Goal: Task Accomplishment & Management: Manage account settings

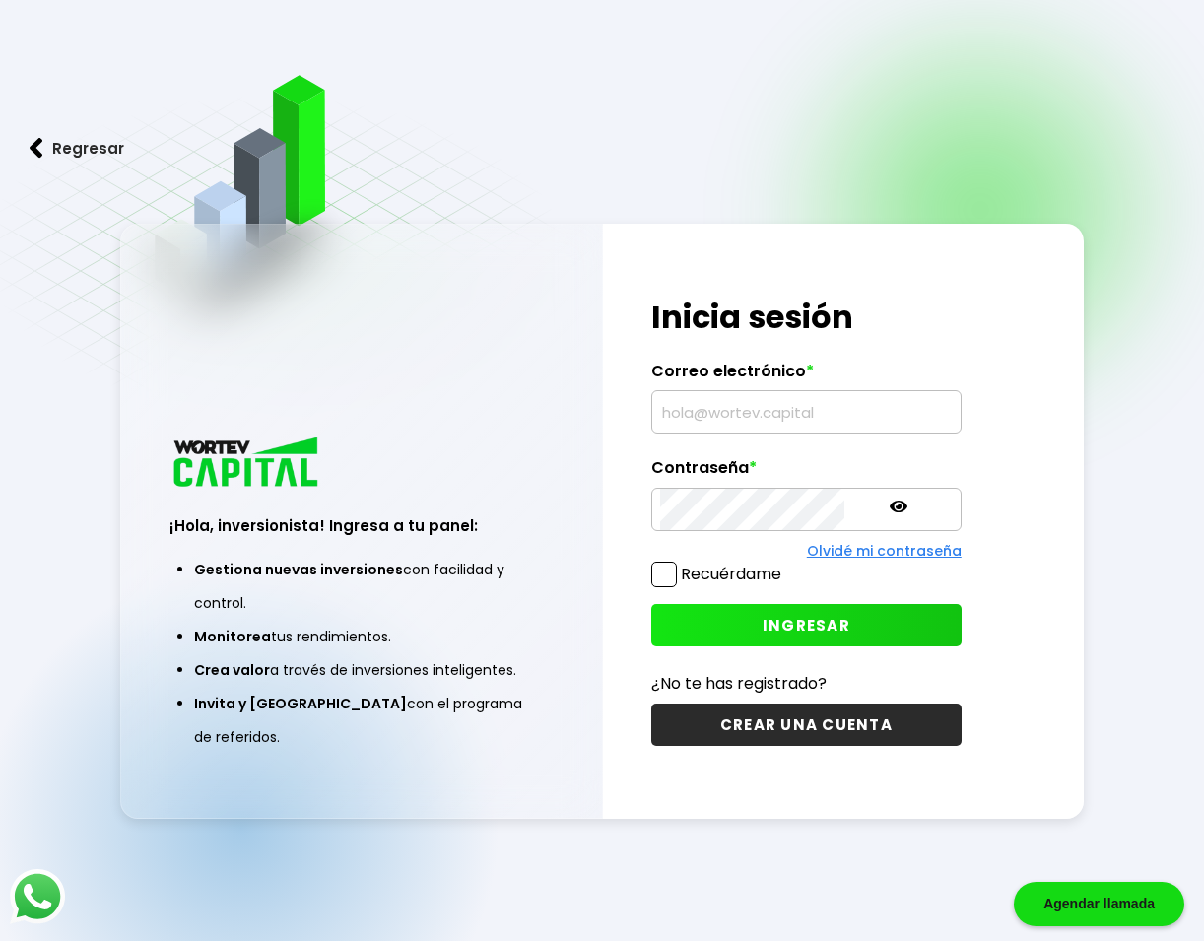
click at [765, 413] on input "text" at bounding box center [806, 411] width 293 height 41
type input "[EMAIL_ADDRESS][DOMAIN_NAME]"
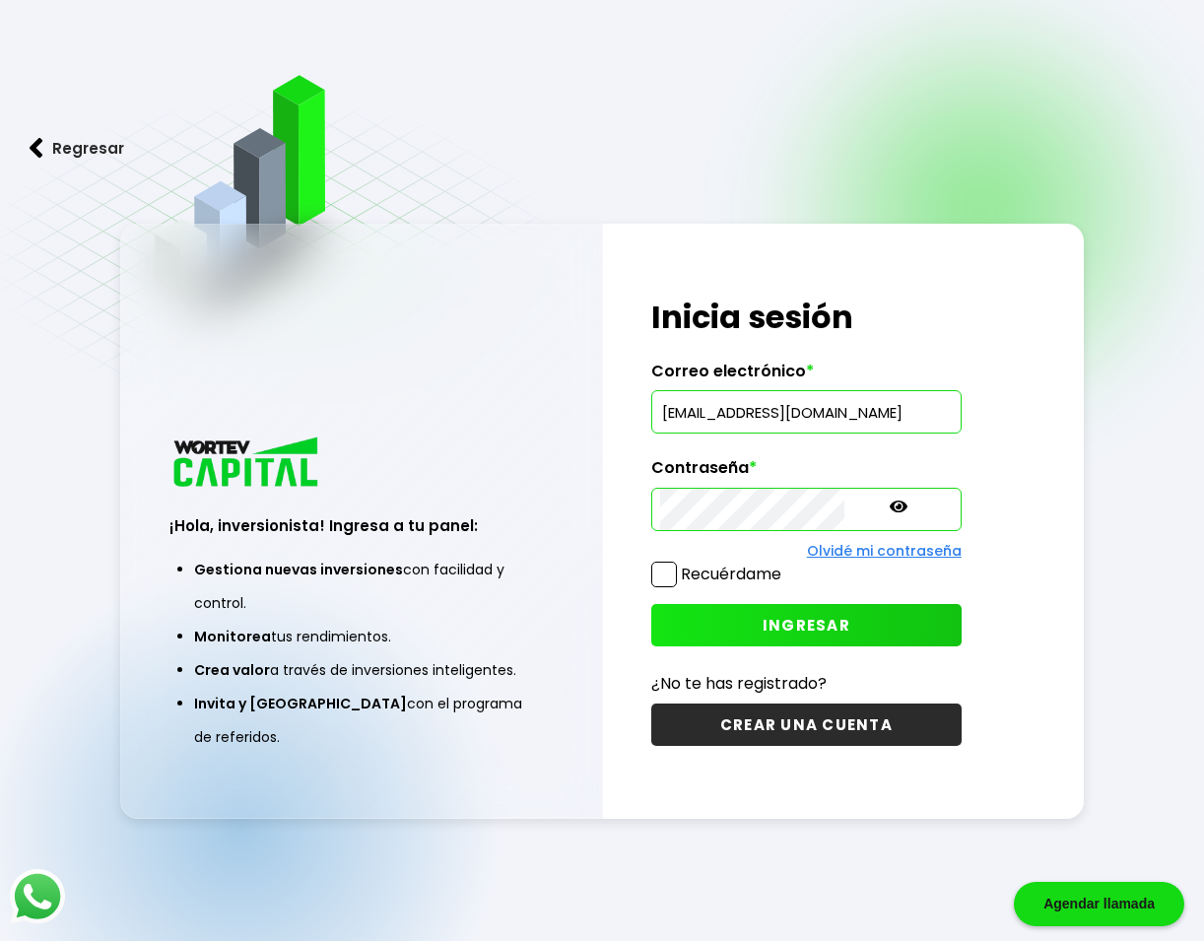
click at [769, 617] on span "INGRESAR" at bounding box center [807, 625] width 88 height 21
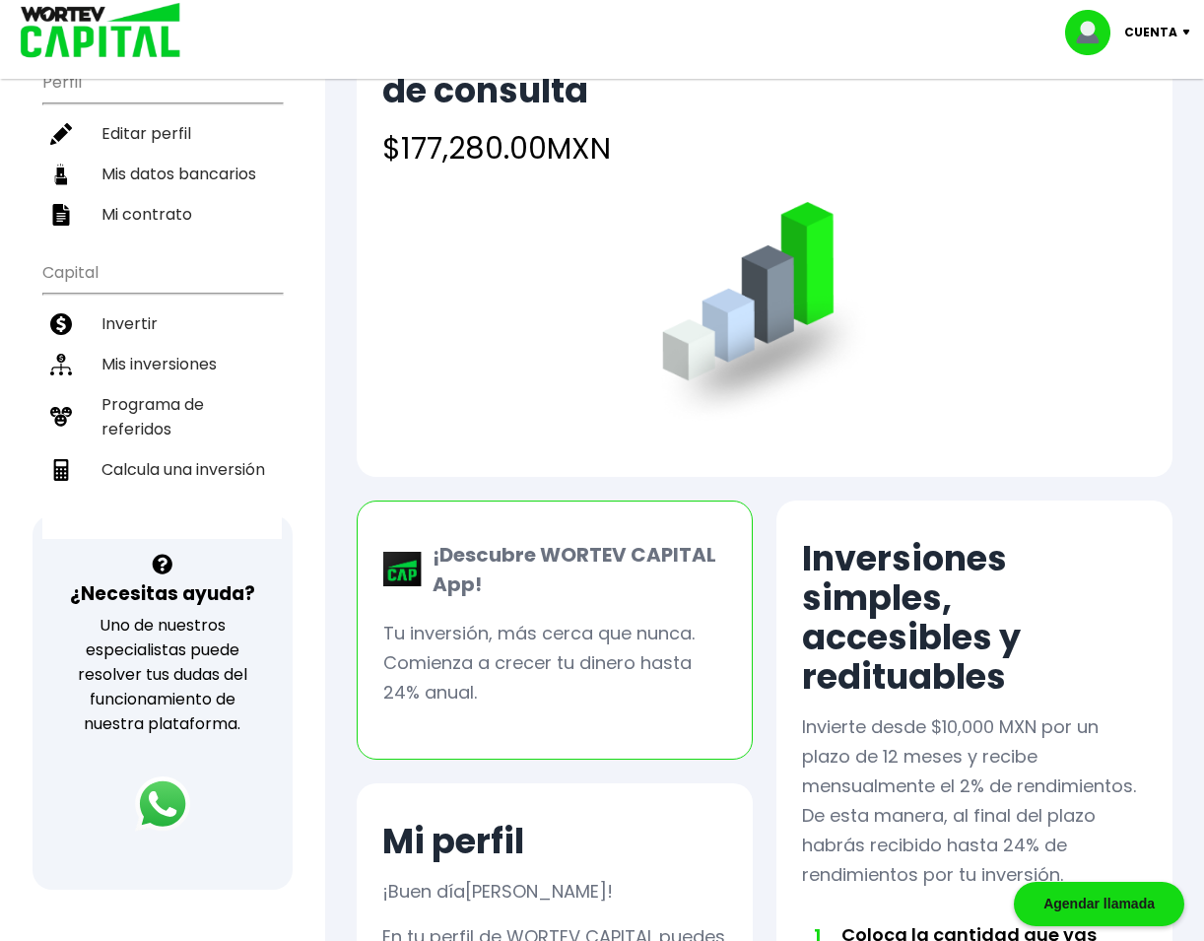
scroll to position [40, 0]
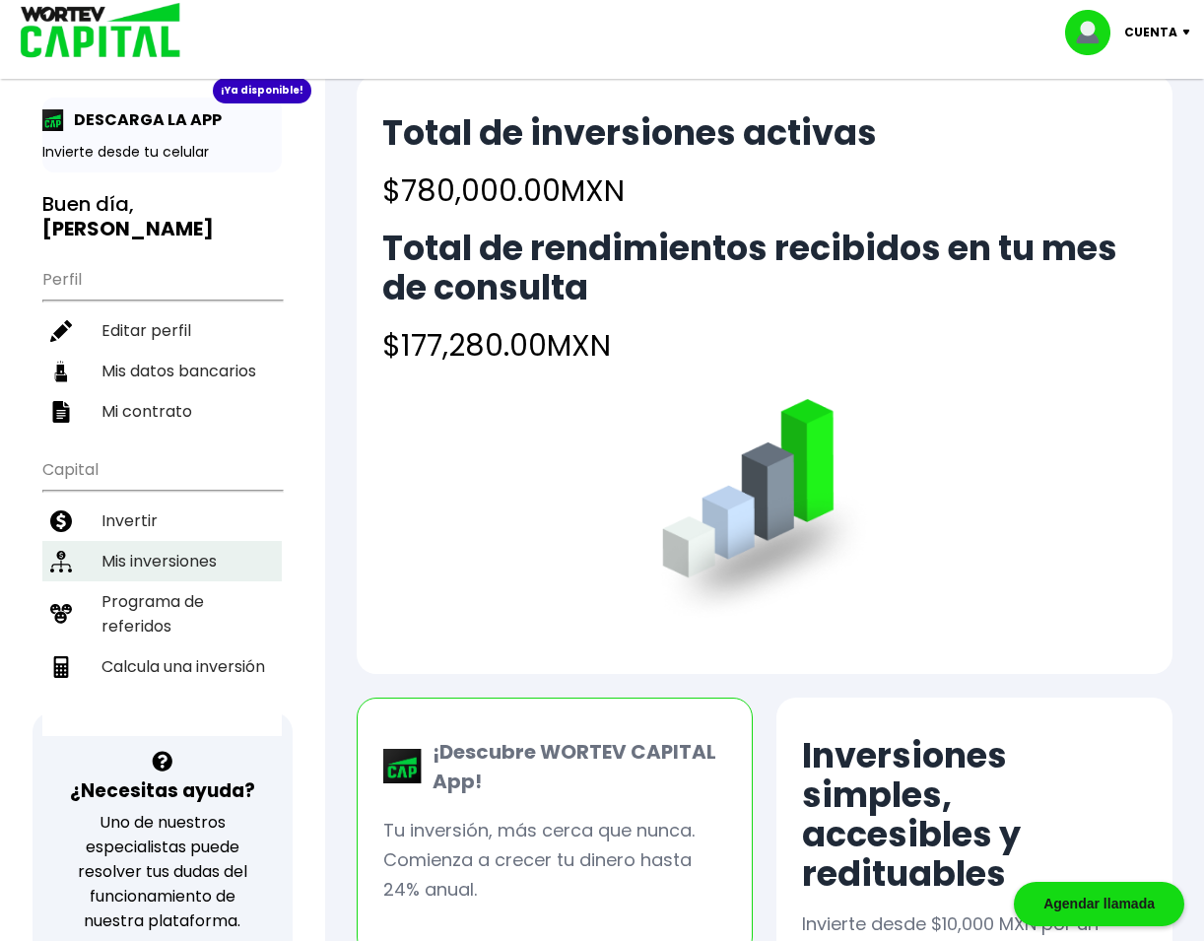
click at [171, 541] on li "Mis inversiones" at bounding box center [161, 561] width 239 height 40
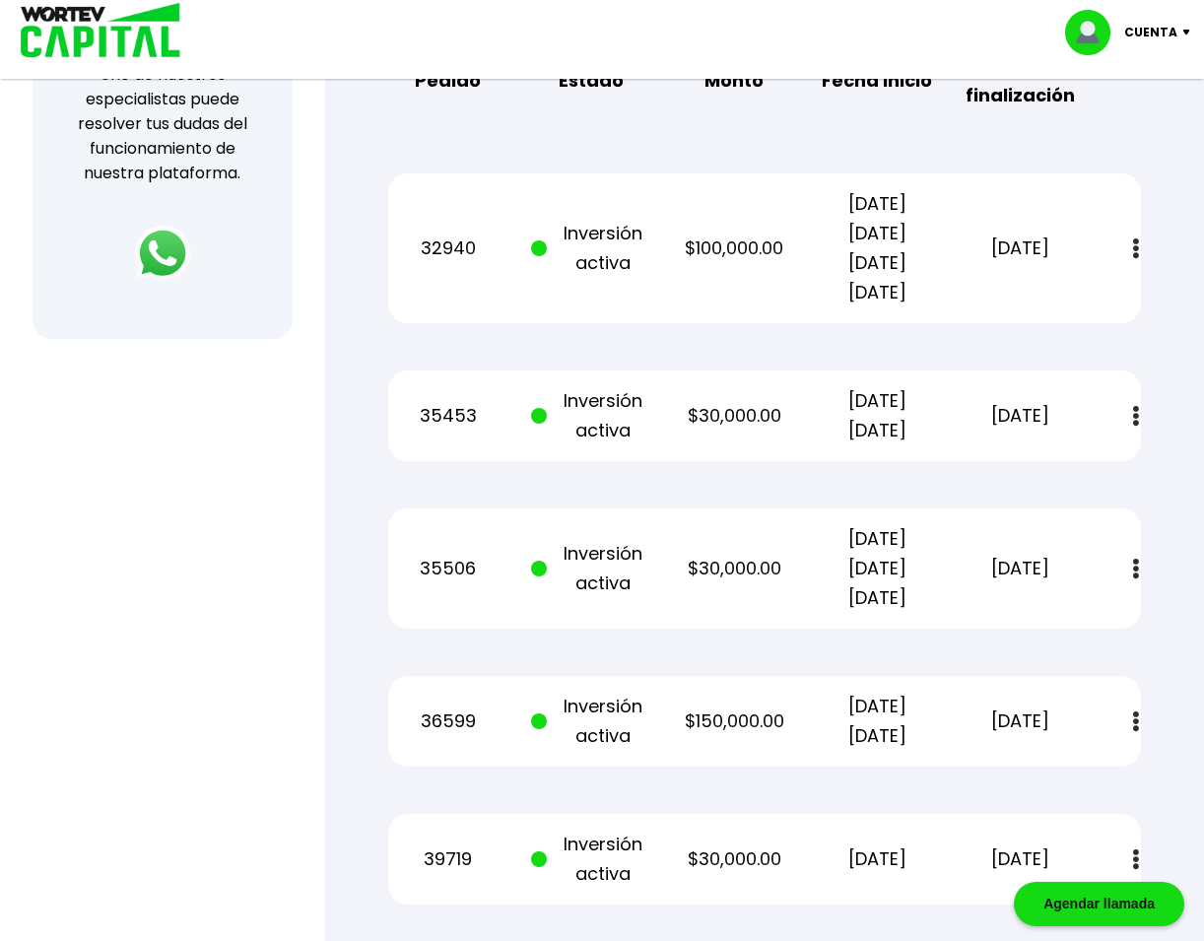
scroll to position [887, 0]
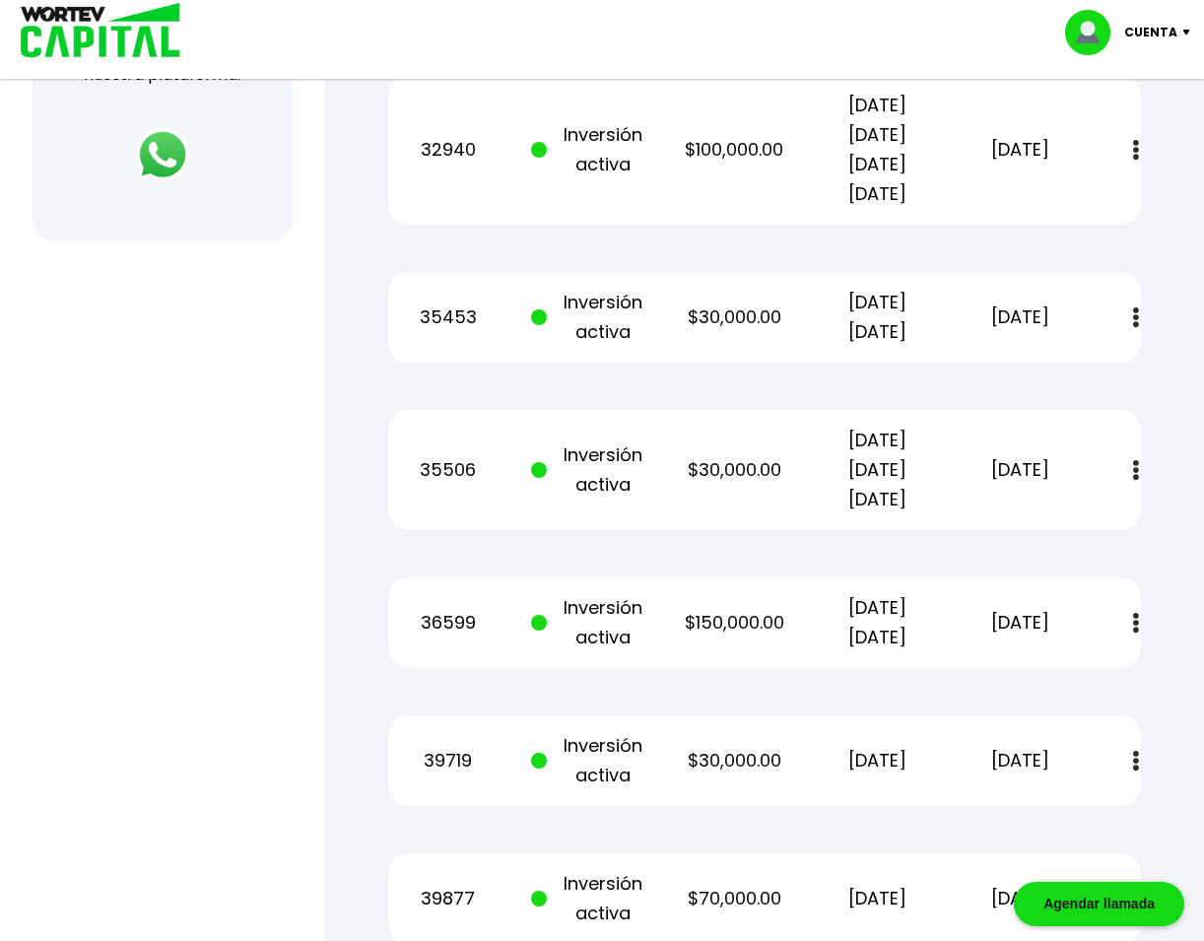
drag, startPoint x: 196, startPoint y: 416, endPoint x: 181, endPoint y: 321, distance: 95.7
click at [195, 415] on div at bounding box center [602, 470] width 1204 height 941
